Goal: Navigation & Orientation: Go to known website

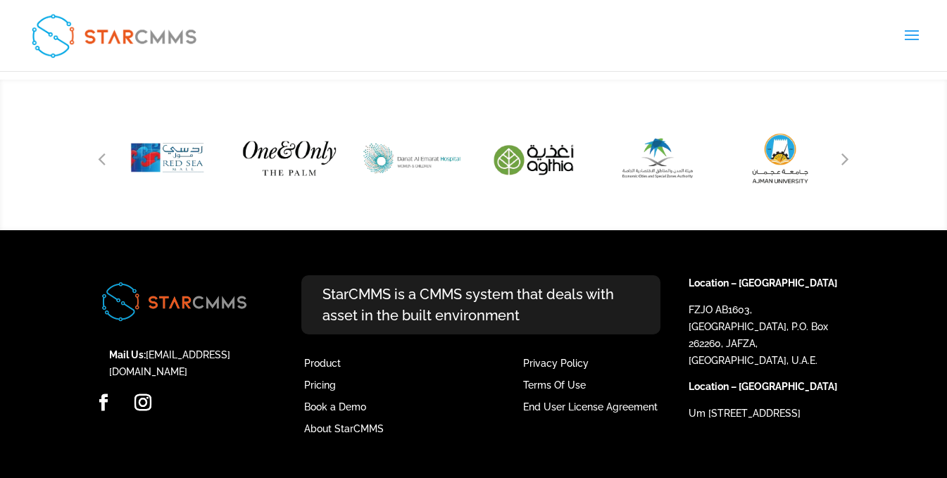
scroll to position [6728, 0]
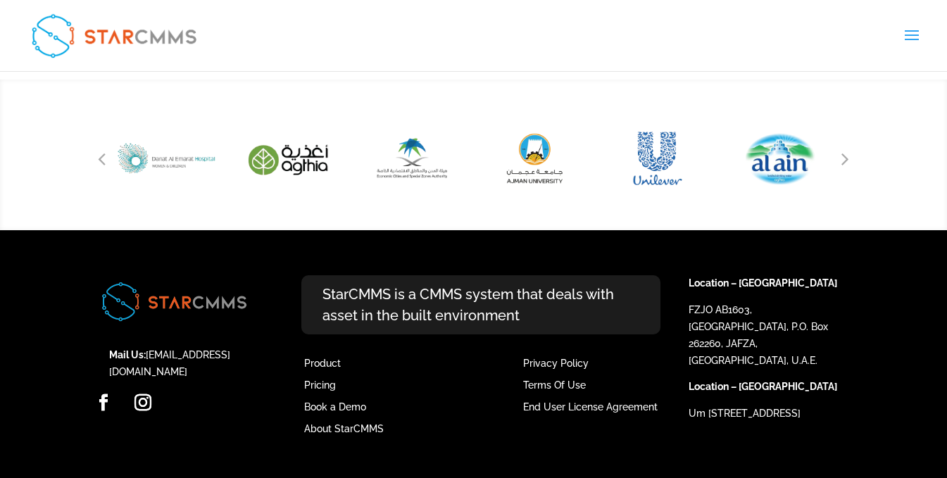
click at [178, 306] on img at bounding box center [174, 301] width 158 height 52
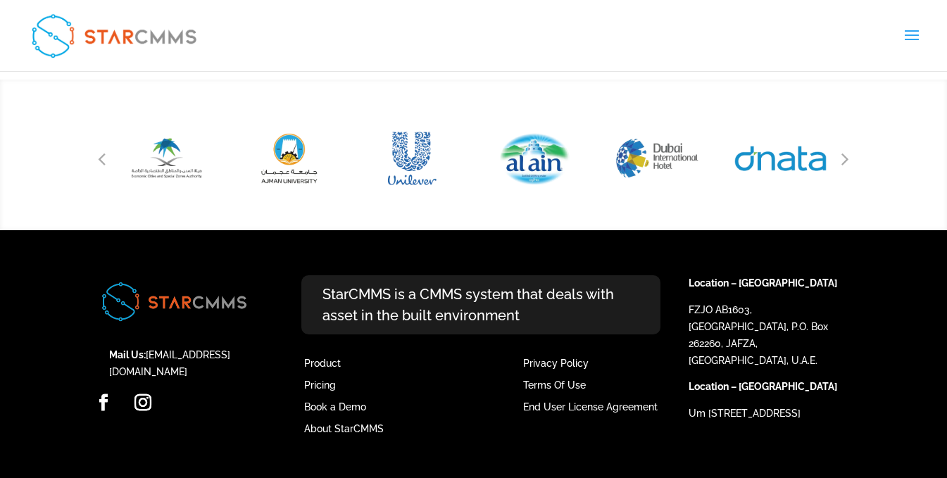
scroll to position [6133, 0]
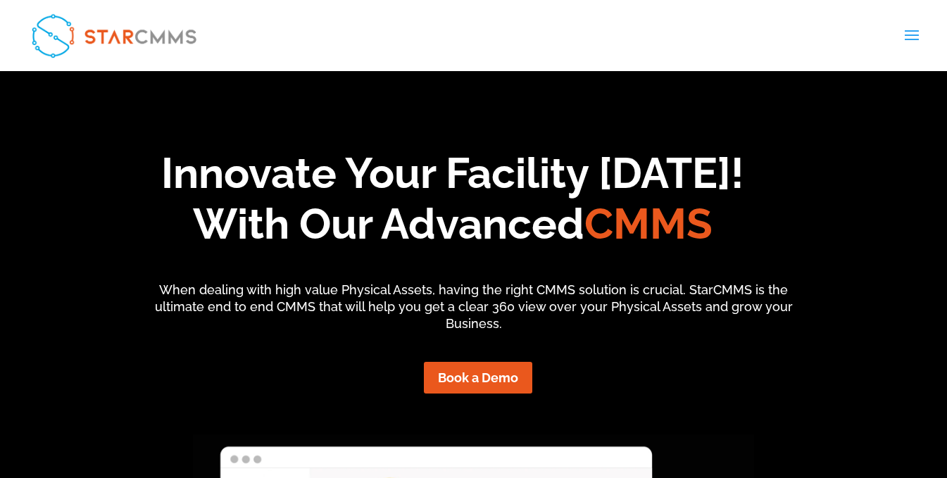
click at [918, 34] on span at bounding box center [912, 44] width 23 height 39
